Goal: Browse casually: Explore the website without a specific task or goal

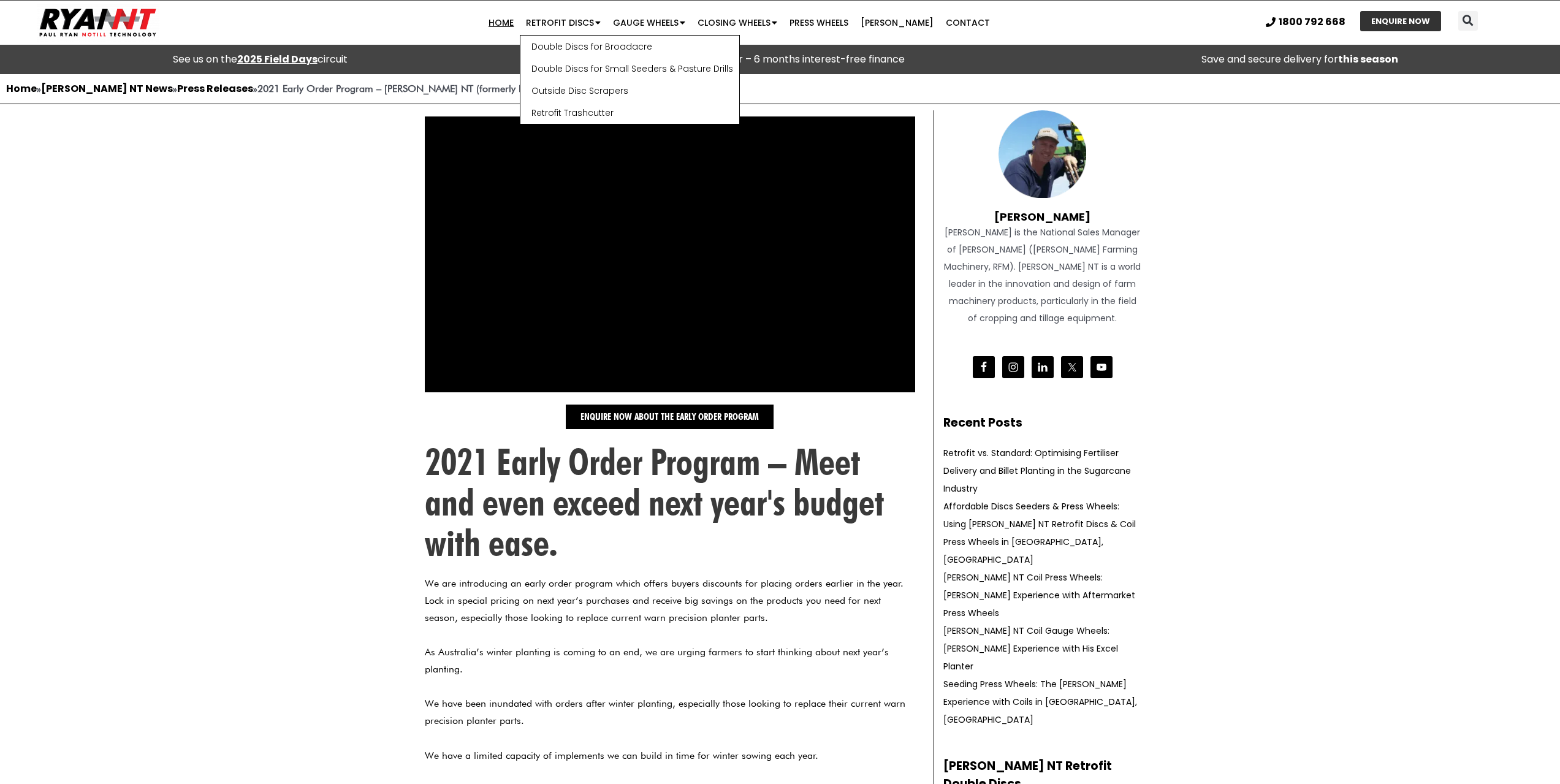
click at [520, 22] on link "Home" at bounding box center [501, 22] width 37 height 25
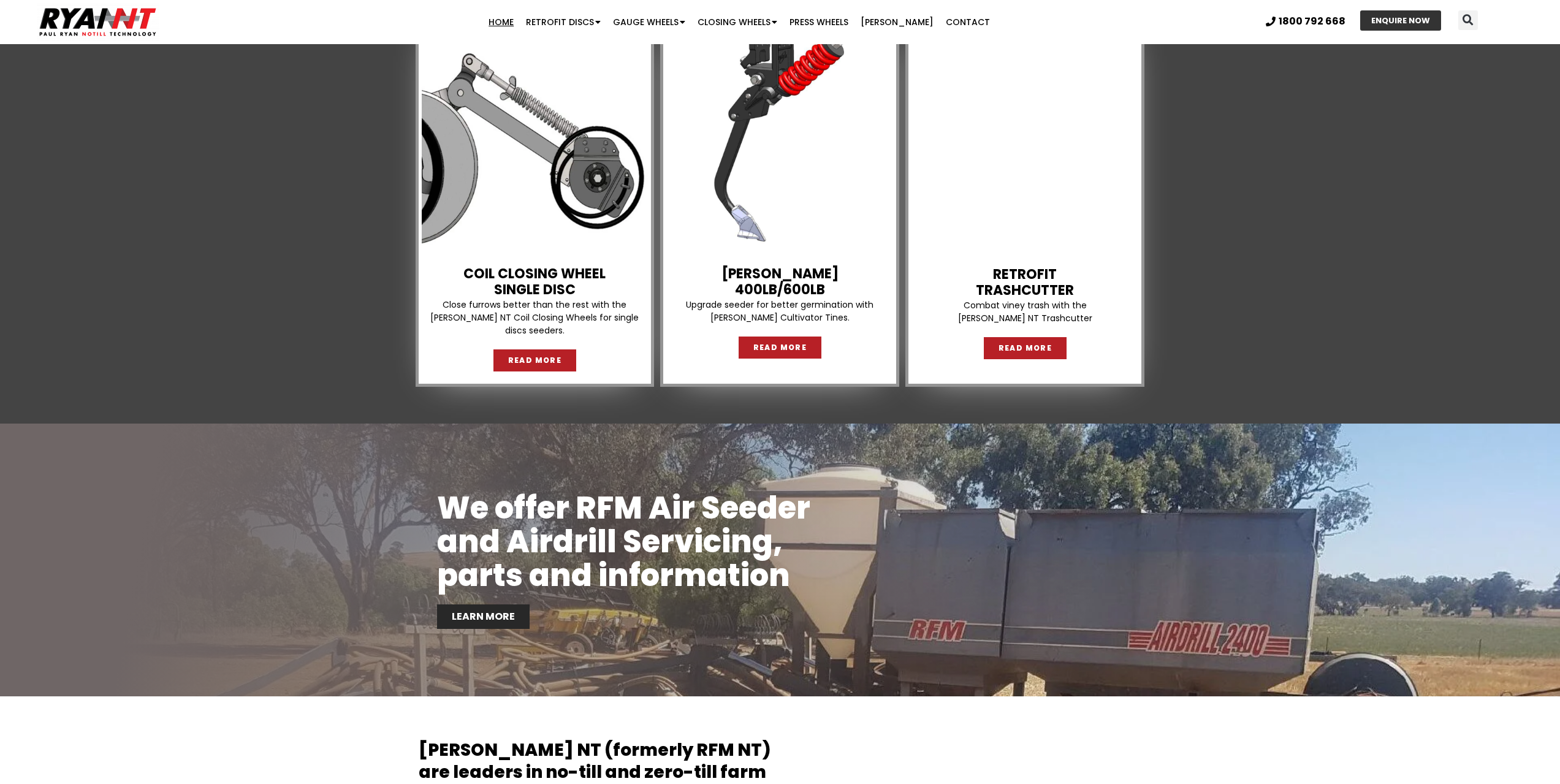
scroll to position [1728, 0]
